Goal: Task Accomplishment & Management: Use online tool/utility

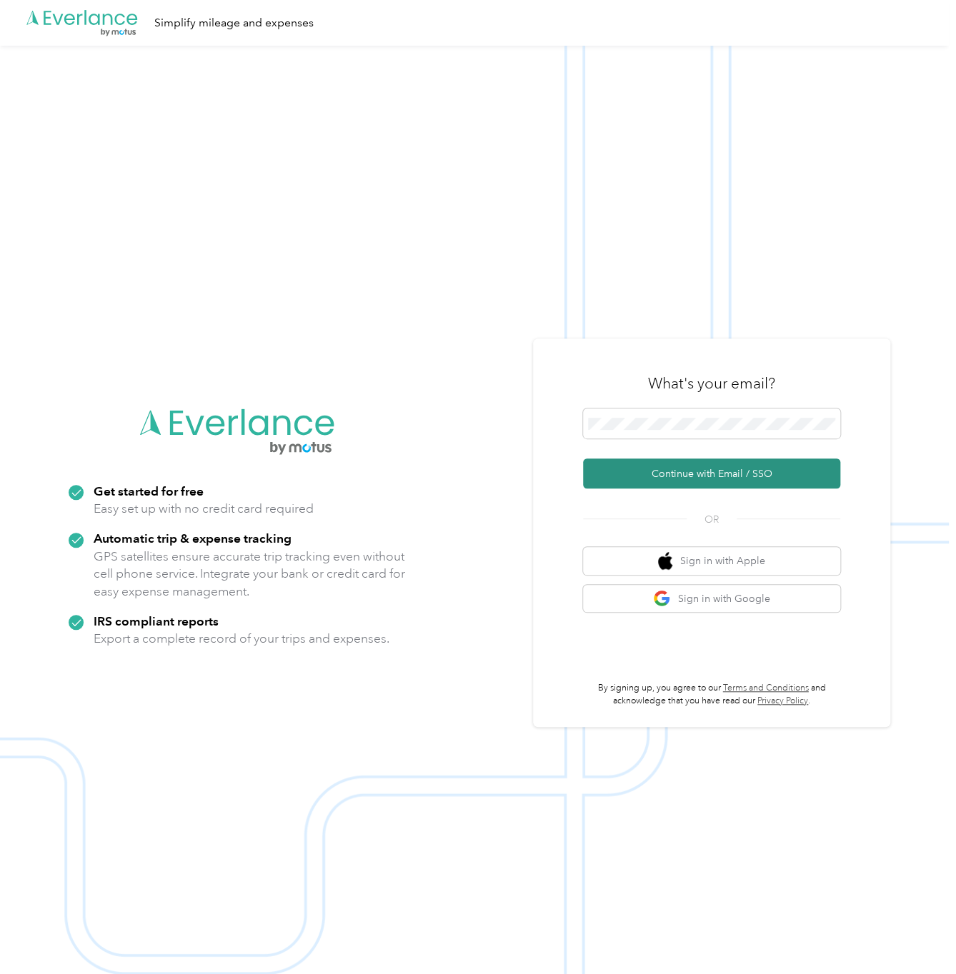
click at [796, 467] on button "Continue with Email / SSO" at bounding box center [711, 474] width 257 height 30
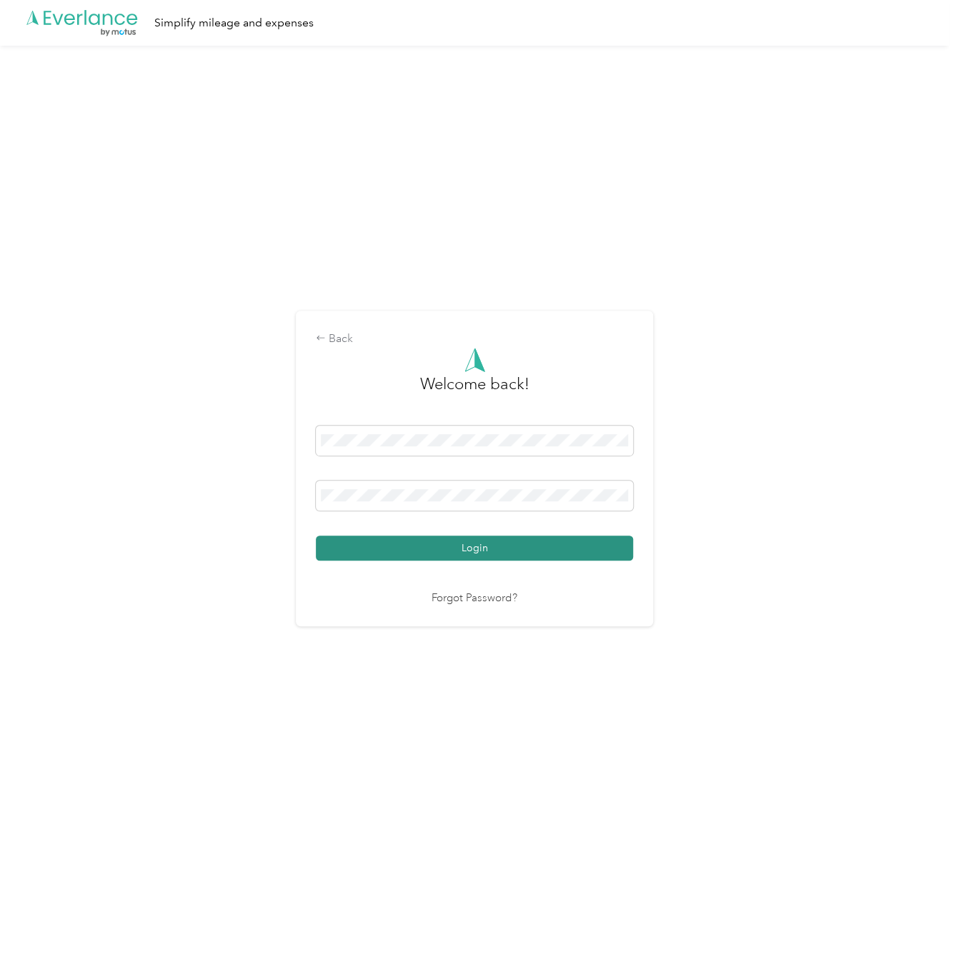
click at [597, 542] on button "Login" at bounding box center [474, 548] width 317 height 25
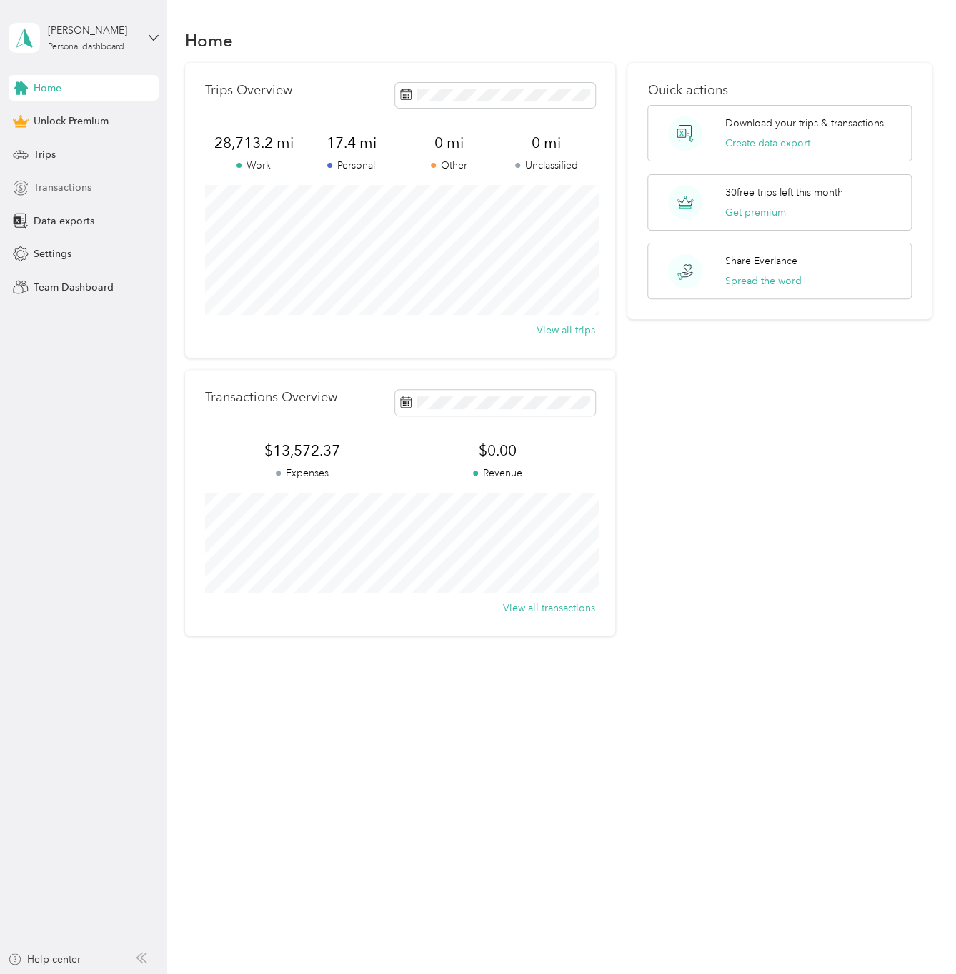
click at [70, 189] on span "Transactions" at bounding box center [63, 187] width 58 height 15
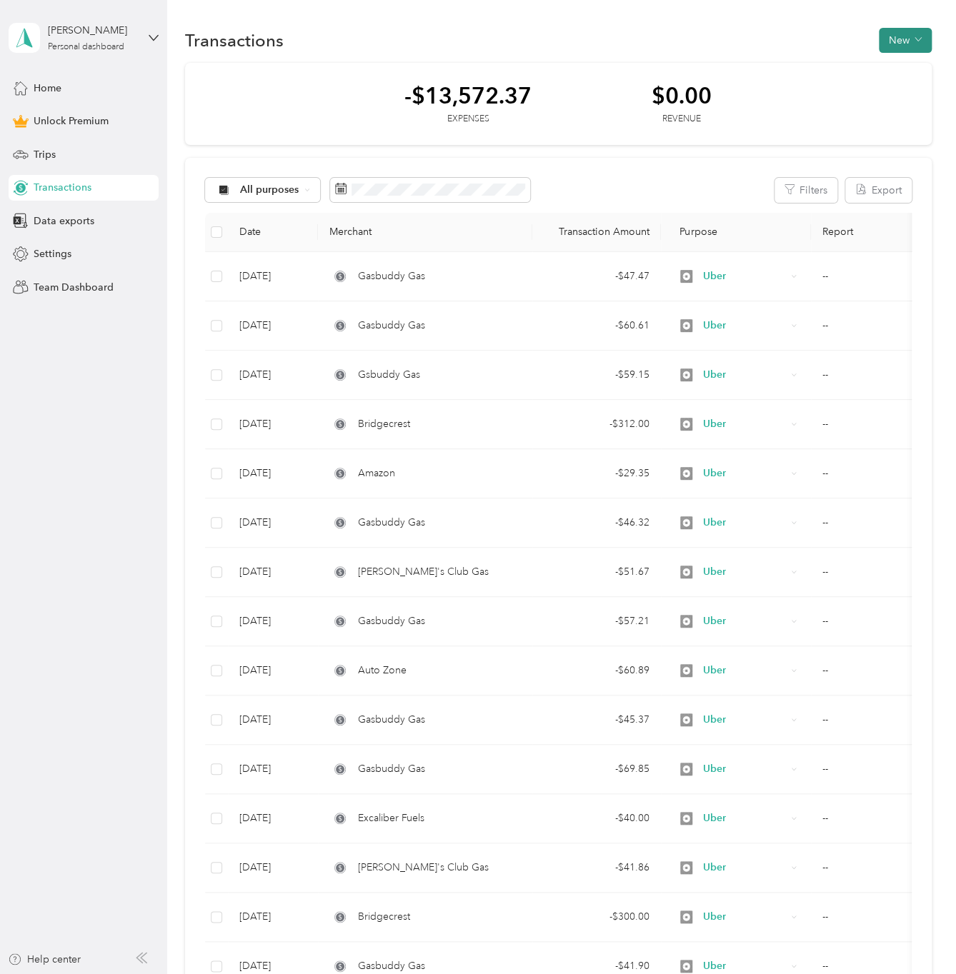
click at [914, 39] on icon "button" at bounding box center [917, 39] width 7 height 7
click at [897, 69] on span "Expense" at bounding box center [897, 66] width 39 height 15
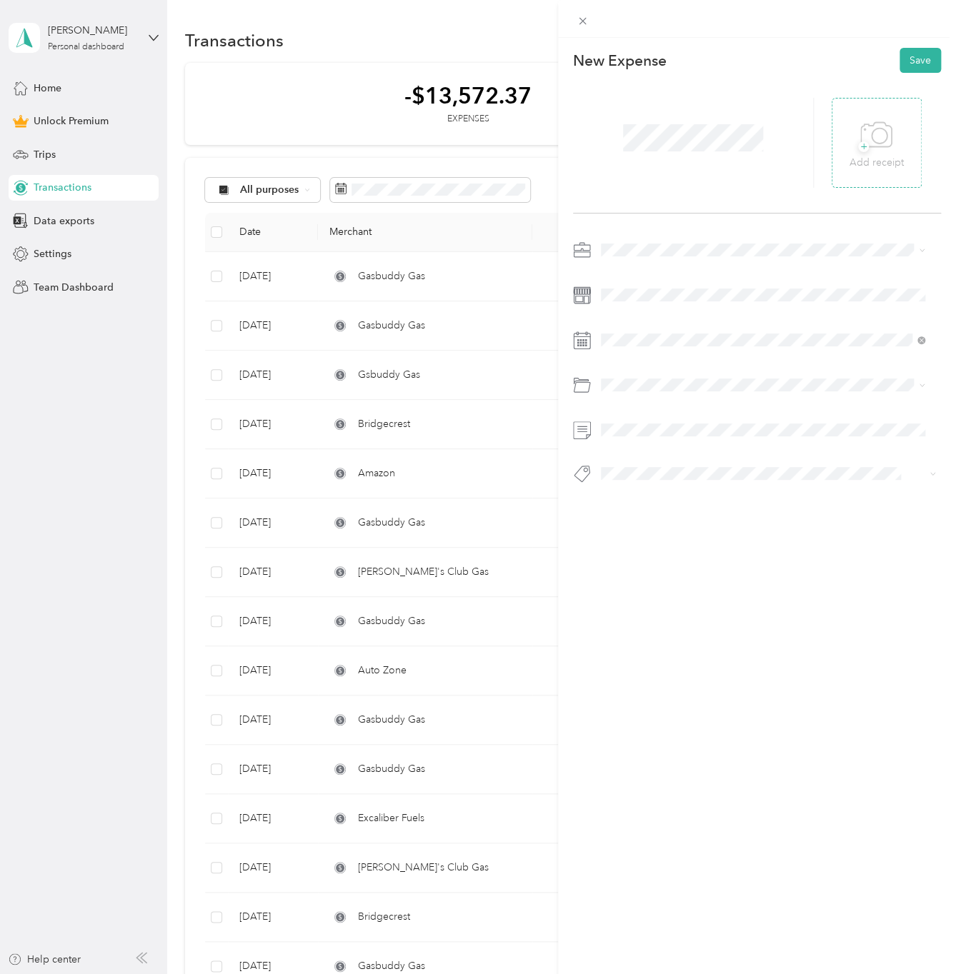
click at [858, 149] on span "+" at bounding box center [863, 146] width 11 height 11
click at [639, 349] on div "Uber" at bounding box center [762, 349] width 314 height 15
click at [637, 424] on icon at bounding box center [636, 421] width 14 height 14
click at [666, 563] on div "30" at bounding box center [667, 560] width 19 height 18
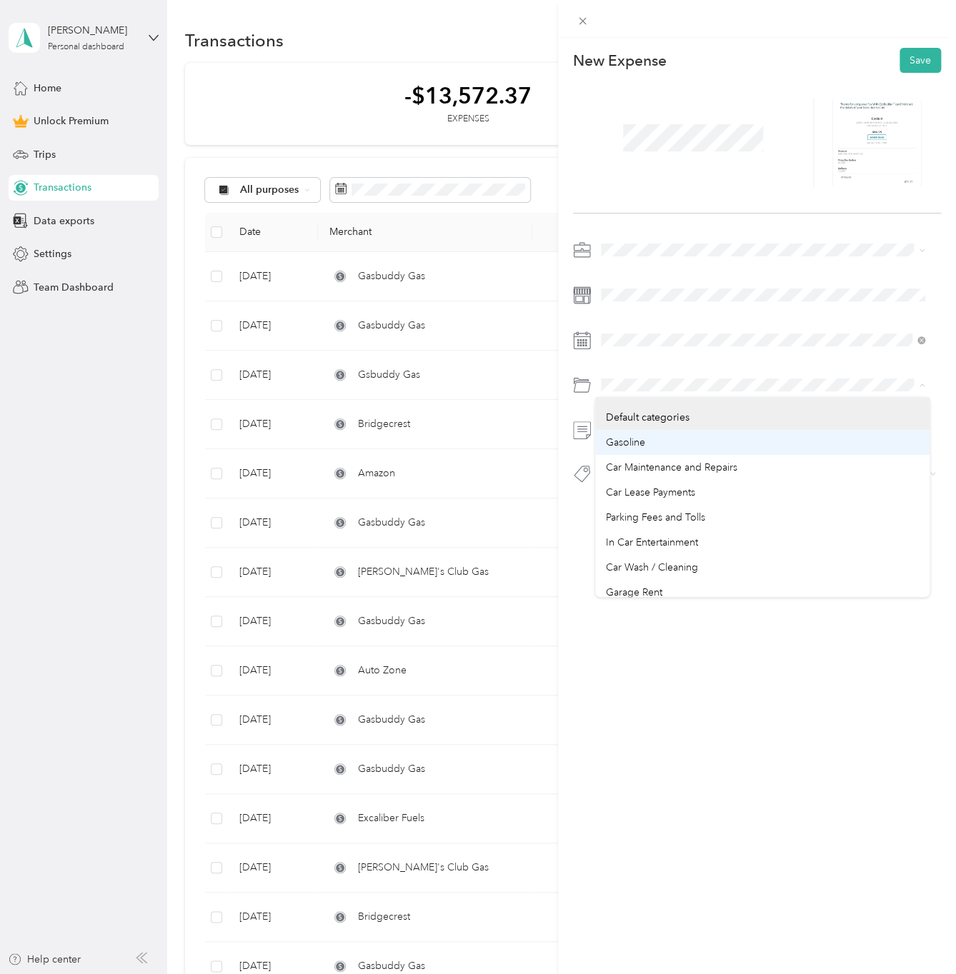
click at [634, 444] on span "Gasoline" at bounding box center [624, 442] width 39 height 12
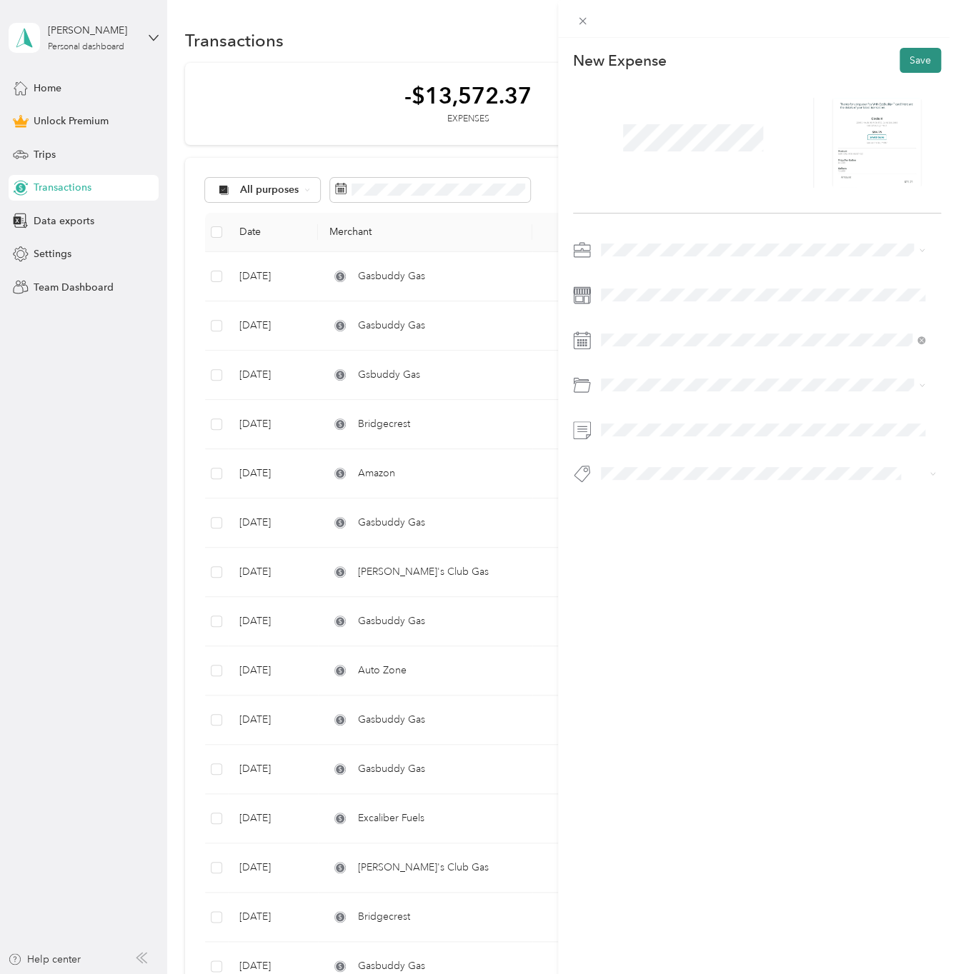
click at [912, 61] on button "Save" at bounding box center [919, 60] width 41 height 25
